Goal: Use online tool/utility

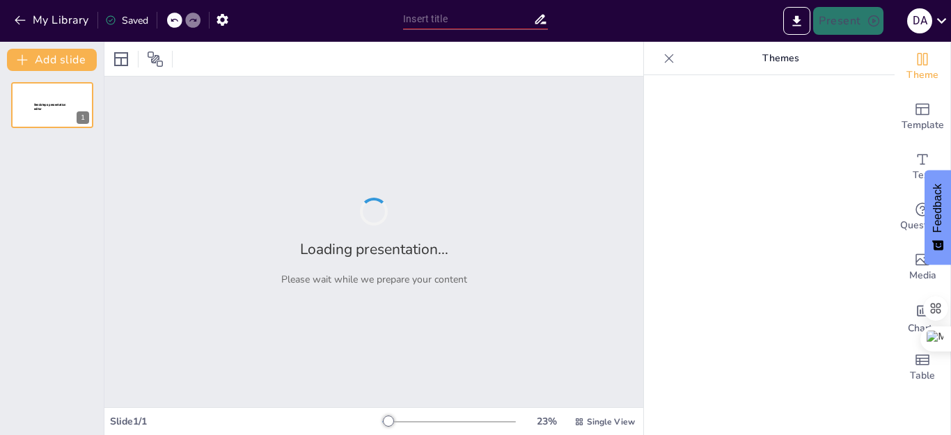
type input "proyecto [PERSON_NAME] de creacion y regulacion de los jueces [PERSON_NAME]"
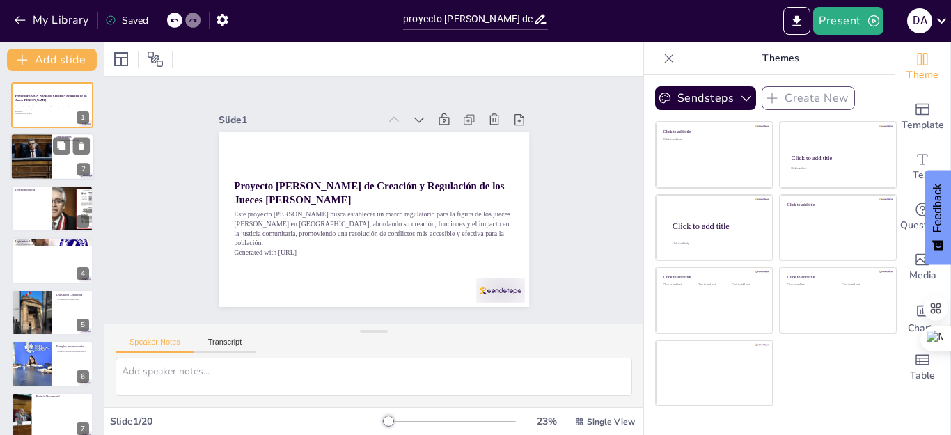
click at [43, 150] on div at bounding box center [32, 157] width 66 height 47
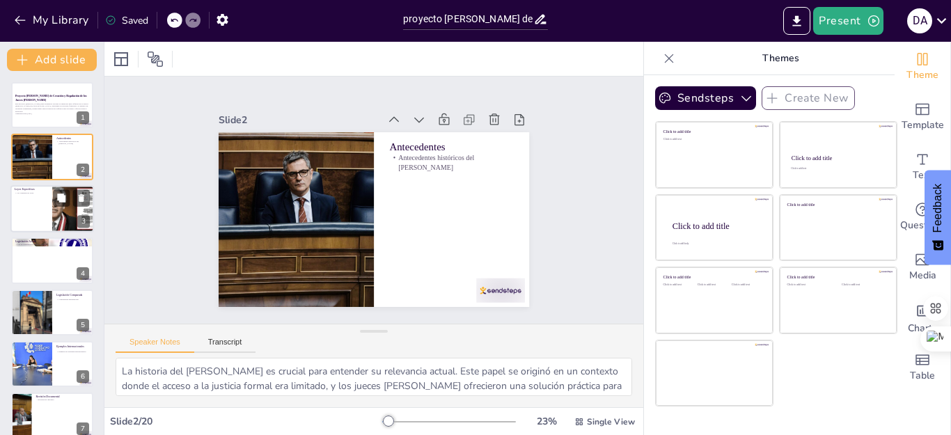
click at [47, 205] on div at bounding box center [52, 208] width 84 height 47
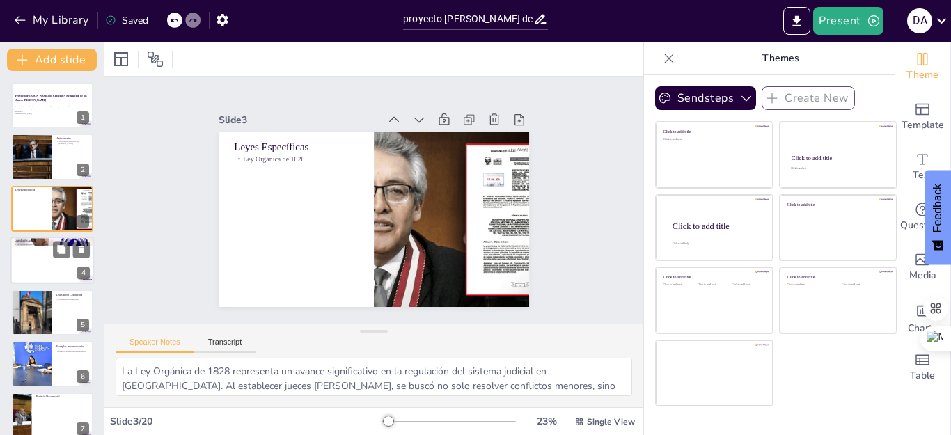
click at [51, 263] on div at bounding box center [52, 260] width 84 height 47
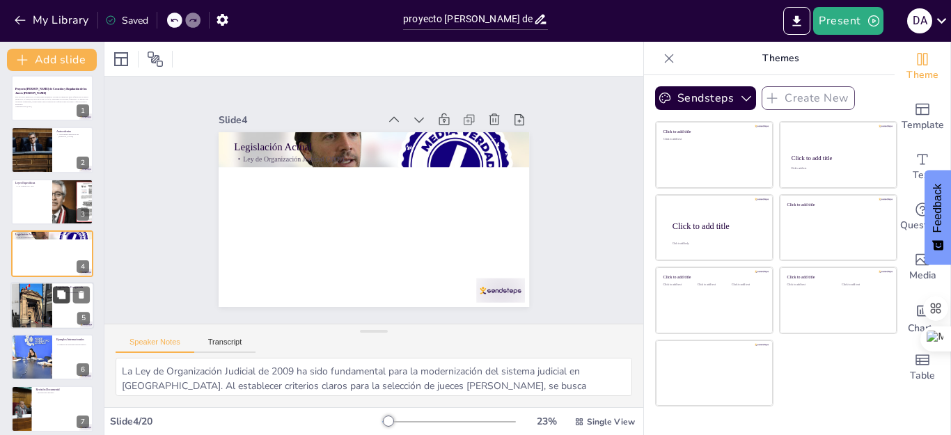
click at [54, 297] on button at bounding box center [61, 294] width 17 height 17
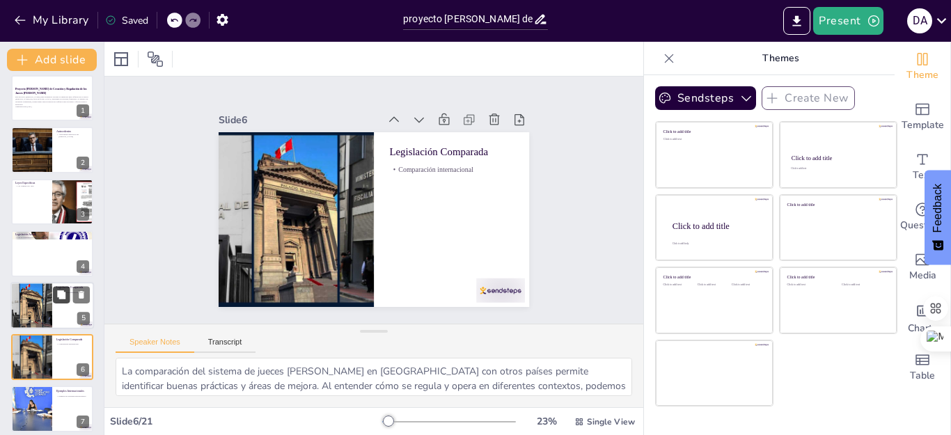
scroll to position [111, 0]
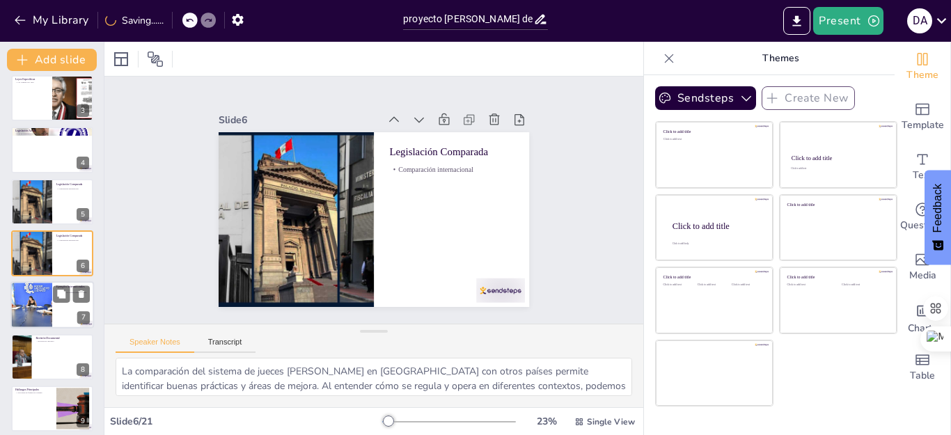
click at [34, 303] on div at bounding box center [31, 305] width 71 height 47
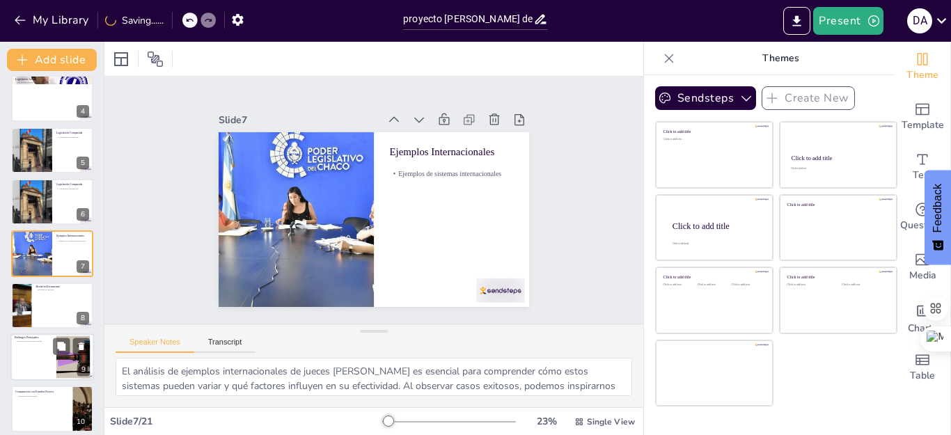
click at [42, 348] on div at bounding box center [52, 356] width 84 height 47
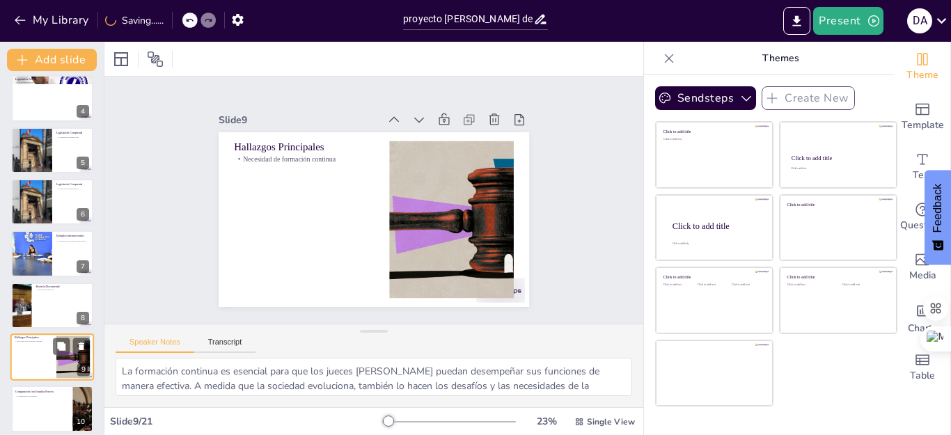
scroll to position [266, 0]
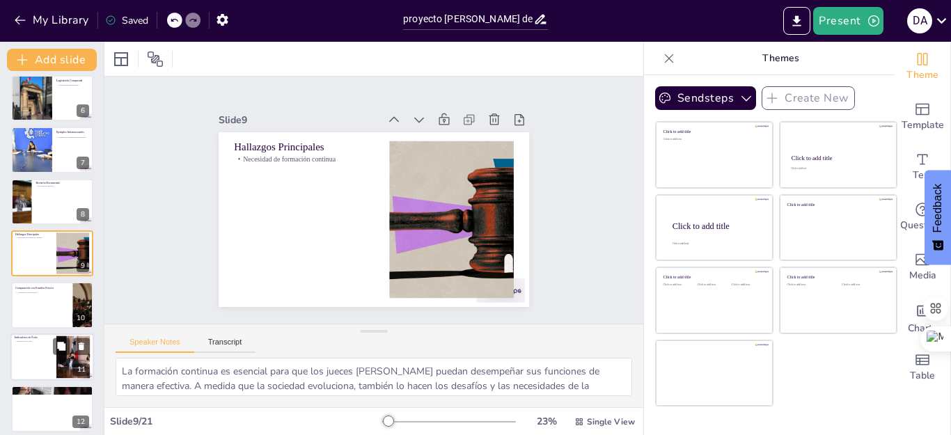
click at [43, 362] on div at bounding box center [52, 356] width 84 height 47
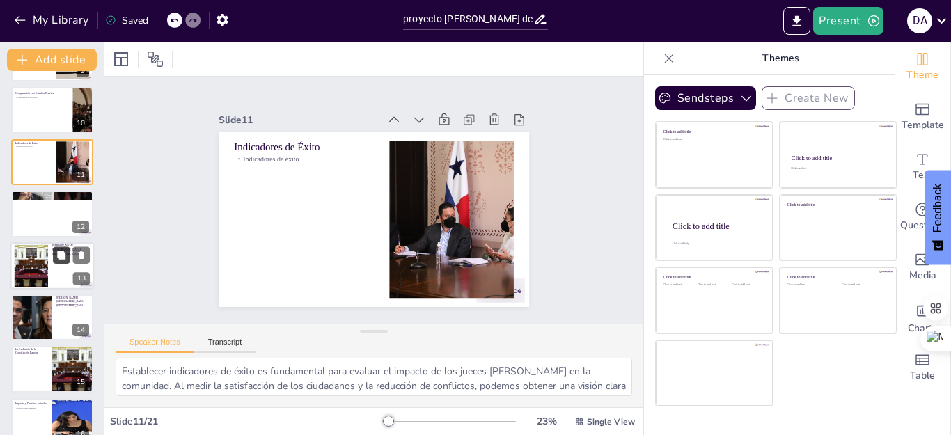
scroll to position [718, 0]
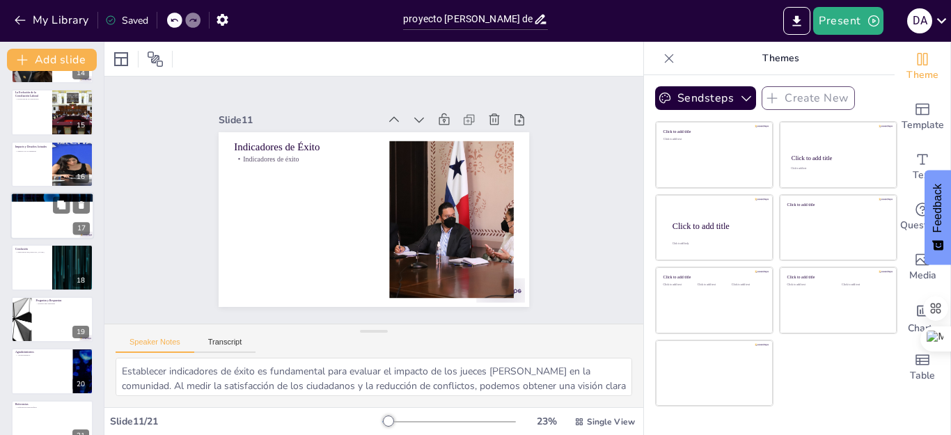
click at [34, 201] on div at bounding box center [52, 196] width 84 height 47
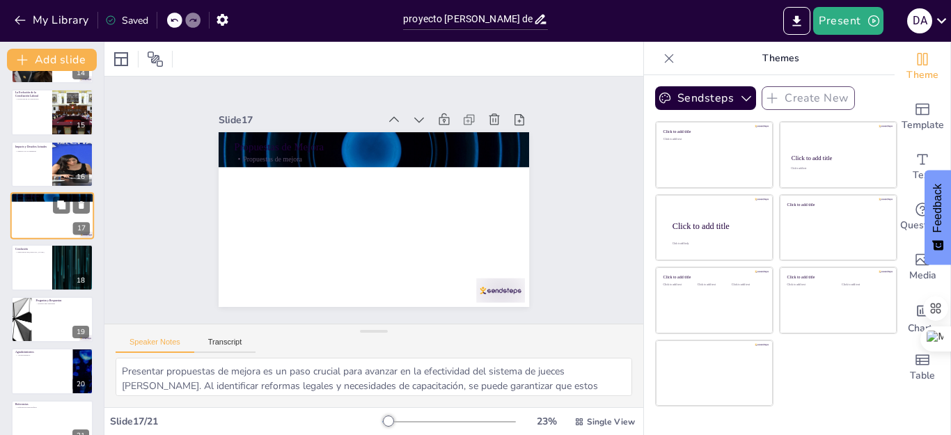
scroll to position [680, 0]
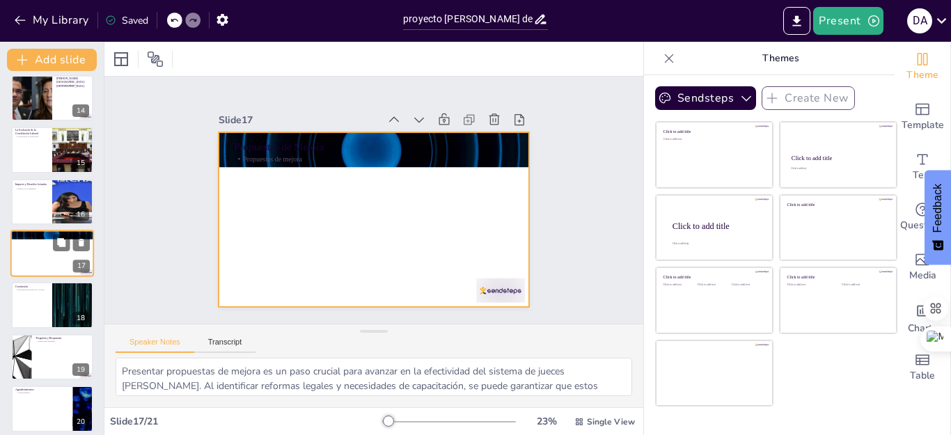
click at [42, 253] on div at bounding box center [52, 253] width 84 height 47
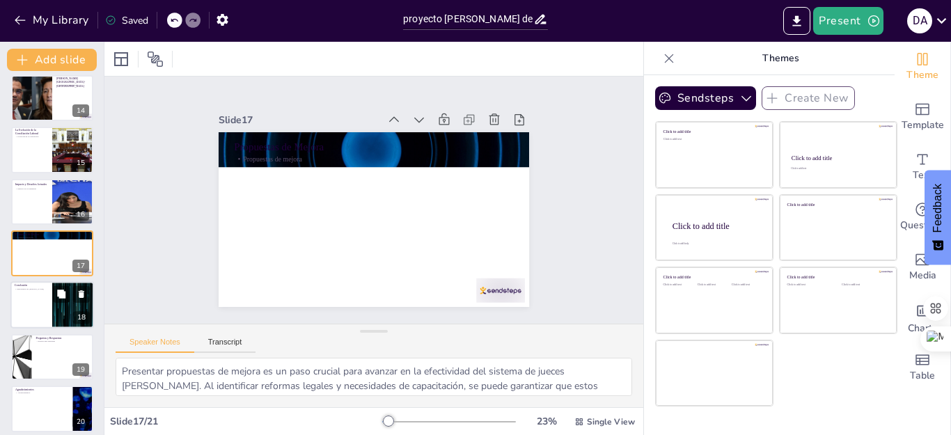
click at [42, 312] on div at bounding box center [52, 305] width 84 height 47
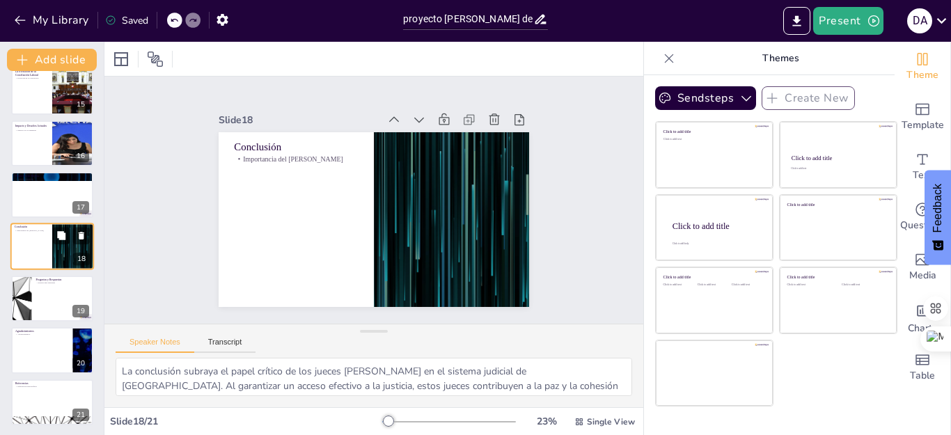
scroll to position [740, 0]
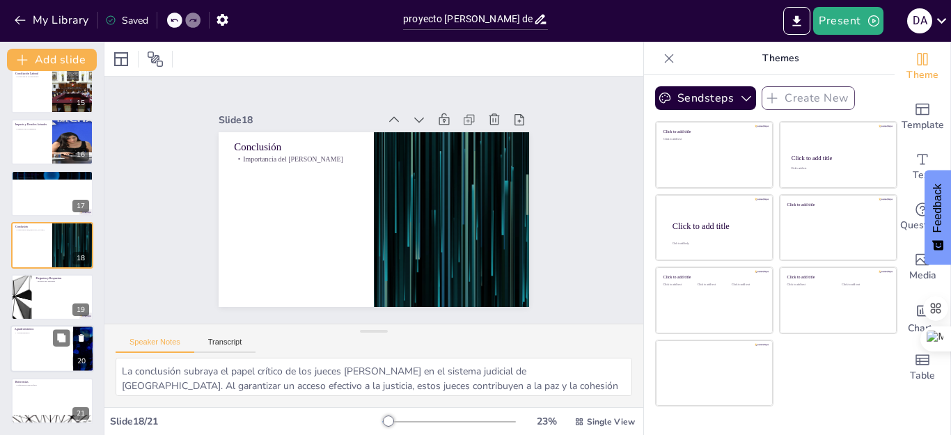
click at [57, 354] on div at bounding box center [52, 348] width 84 height 47
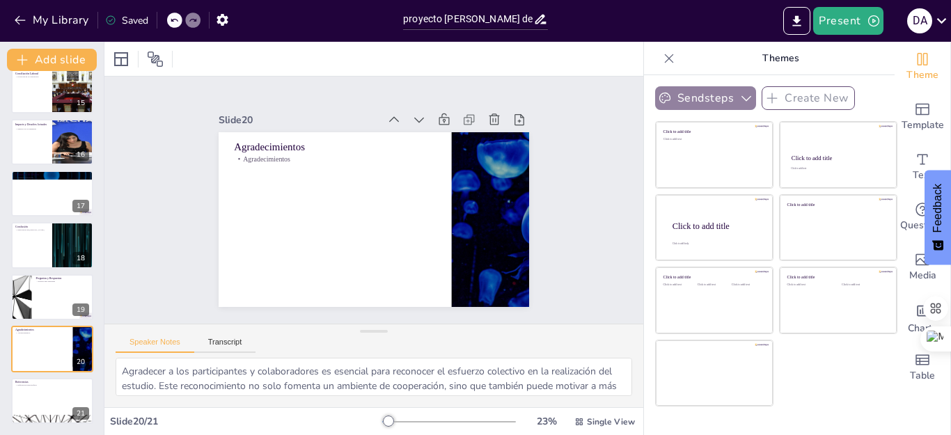
click at [714, 102] on button "Sendsteps" at bounding box center [705, 98] width 101 height 24
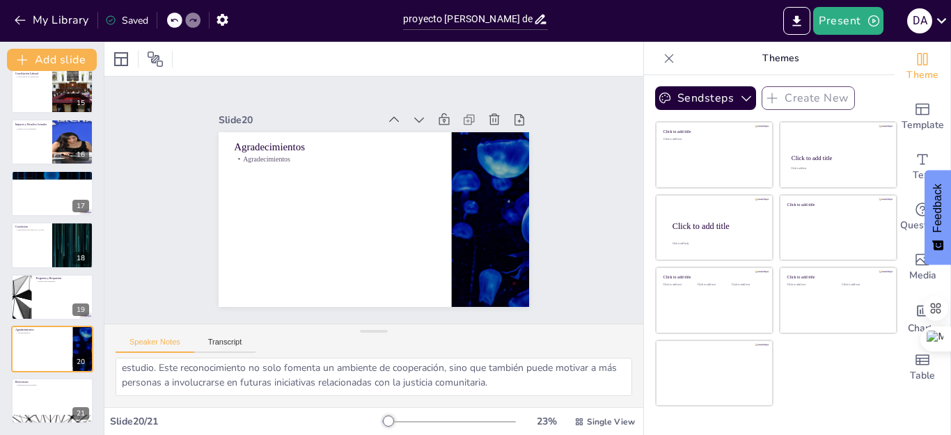
scroll to position [0, 0]
click at [416, 425] on div at bounding box center [449, 421] width 134 height 11
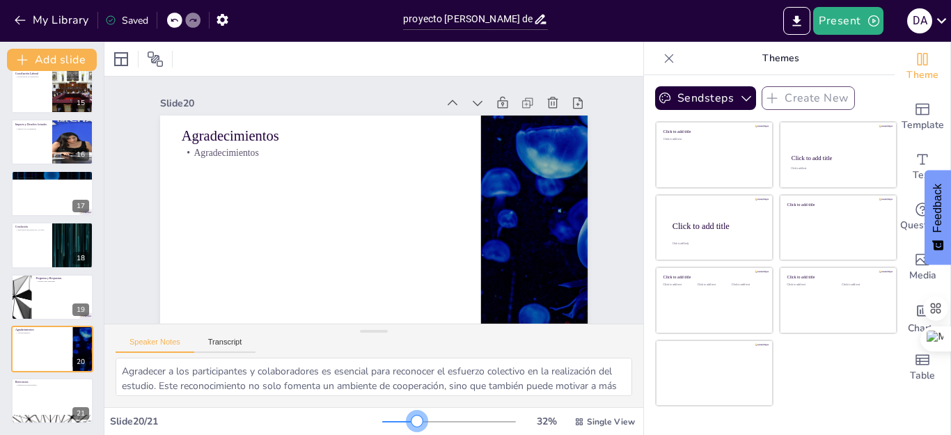
drag, startPoint x: 420, startPoint y: 422, endPoint x: 356, endPoint y: 414, distance: 63.8
click at [356, 414] on div "Slide 20 / 21 32 % Single View" at bounding box center [373, 422] width 539 height 22
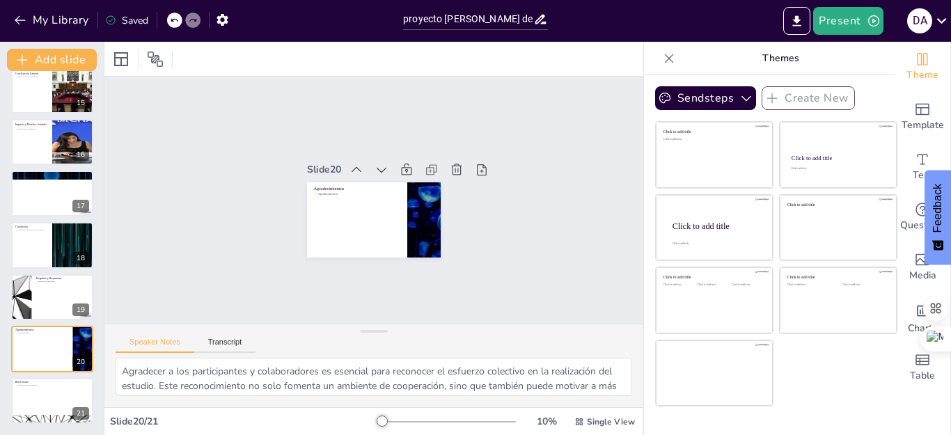
click at [411, 423] on div at bounding box center [449, 421] width 134 height 11
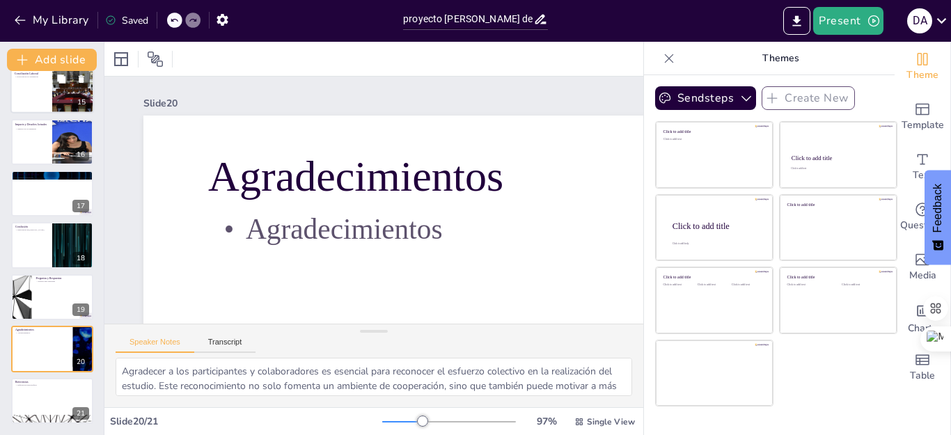
click at [42, 104] on div at bounding box center [52, 90] width 84 height 47
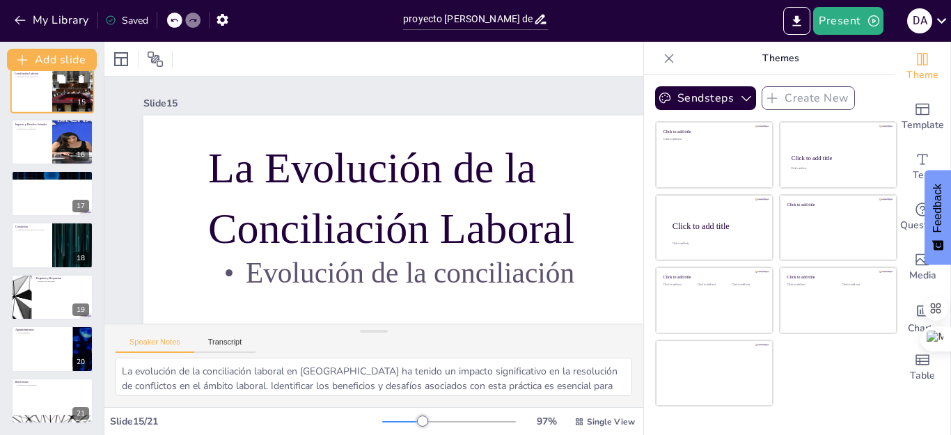
scroll to position [576, 0]
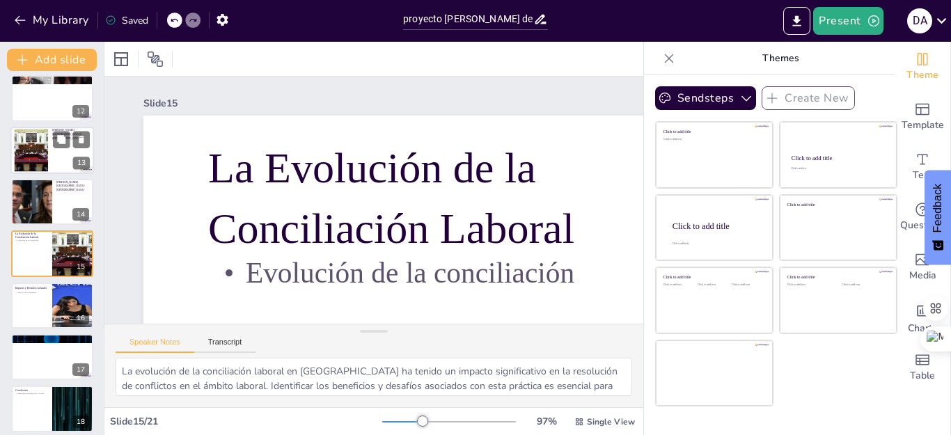
click at [51, 134] on div at bounding box center [52, 150] width 84 height 47
type textarea "La presentación de una tabla comparativa es una herramienta efectiva para visua…"
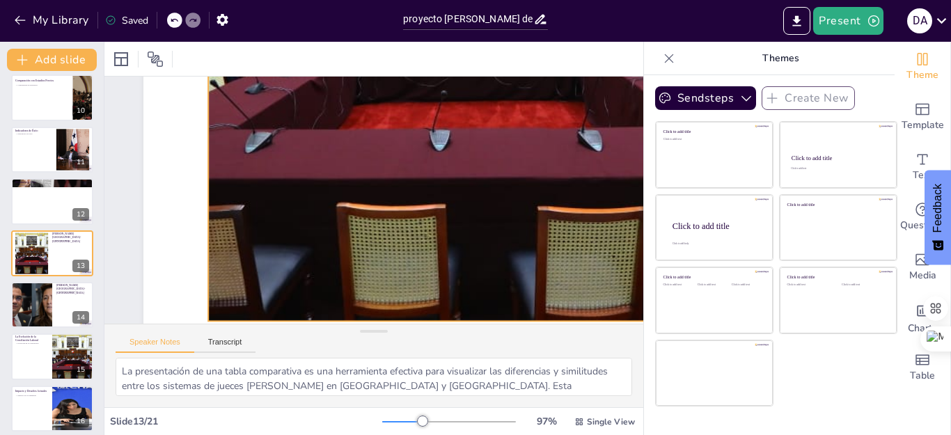
scroll to position [533, 0]
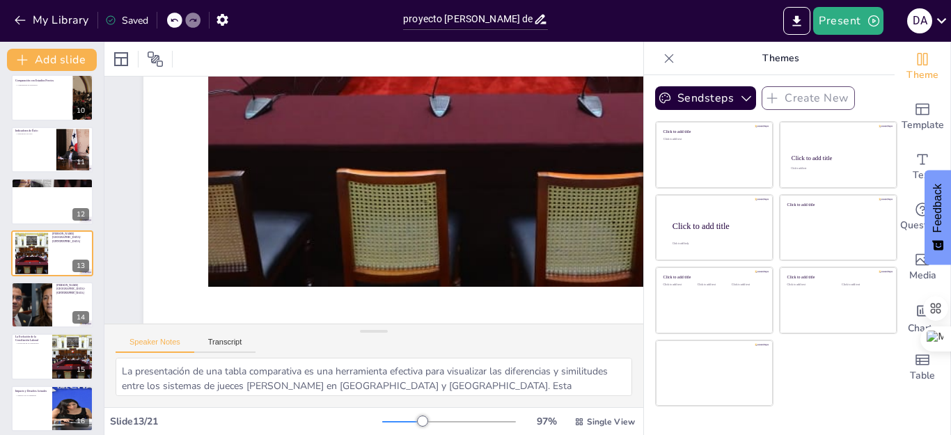
click at [384, 421] on div at bounding box center [402, 421] width 40 height 1
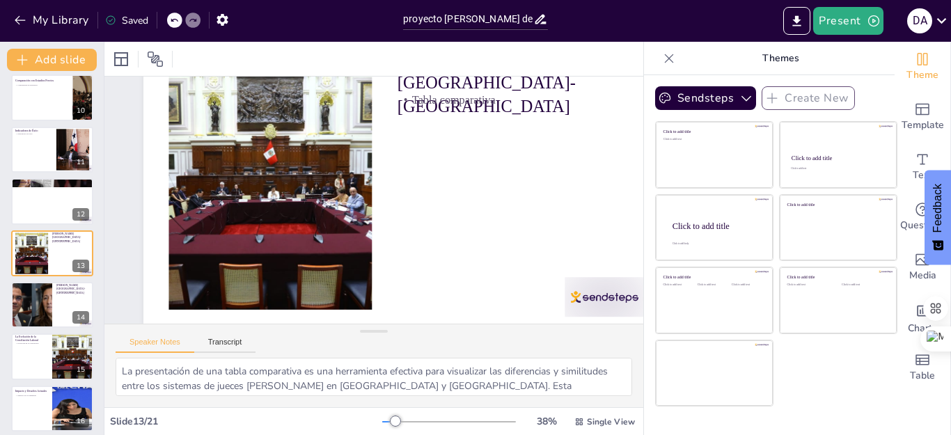
scroll to position [89, 0]
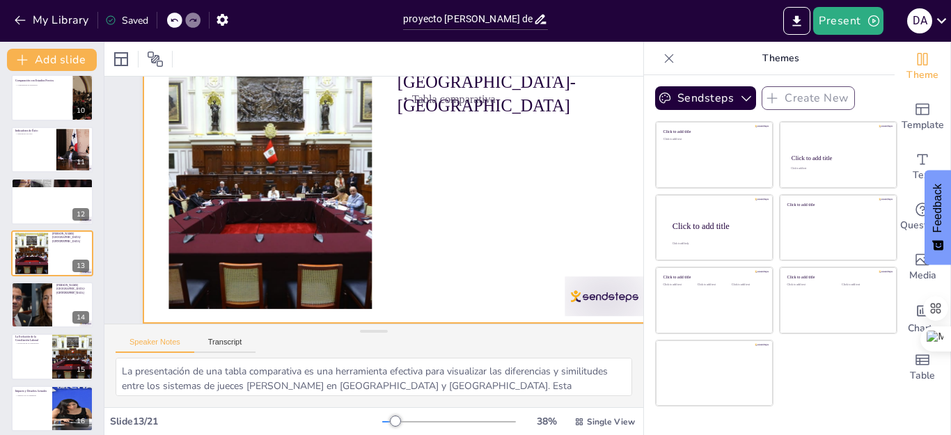
click at [478, 175] on div at bounding box center [401, 185] width 556 height 385
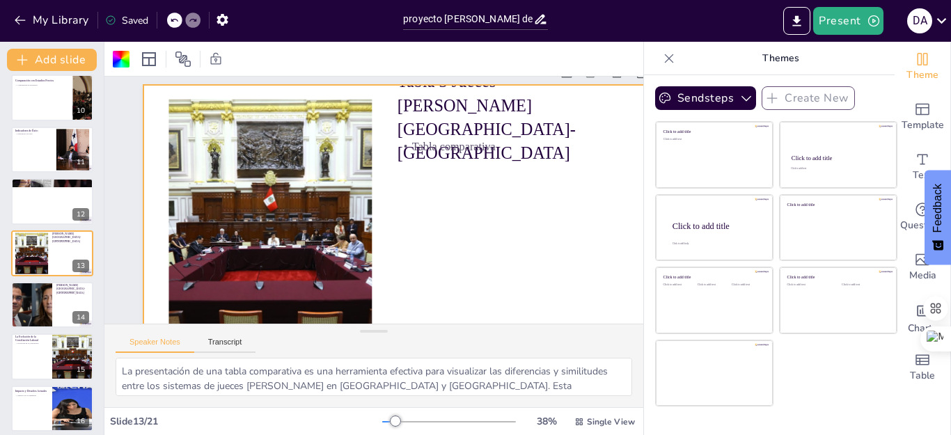
scroll to position [0, 0]
